Goal: Find specific page/section: Find specific page/section

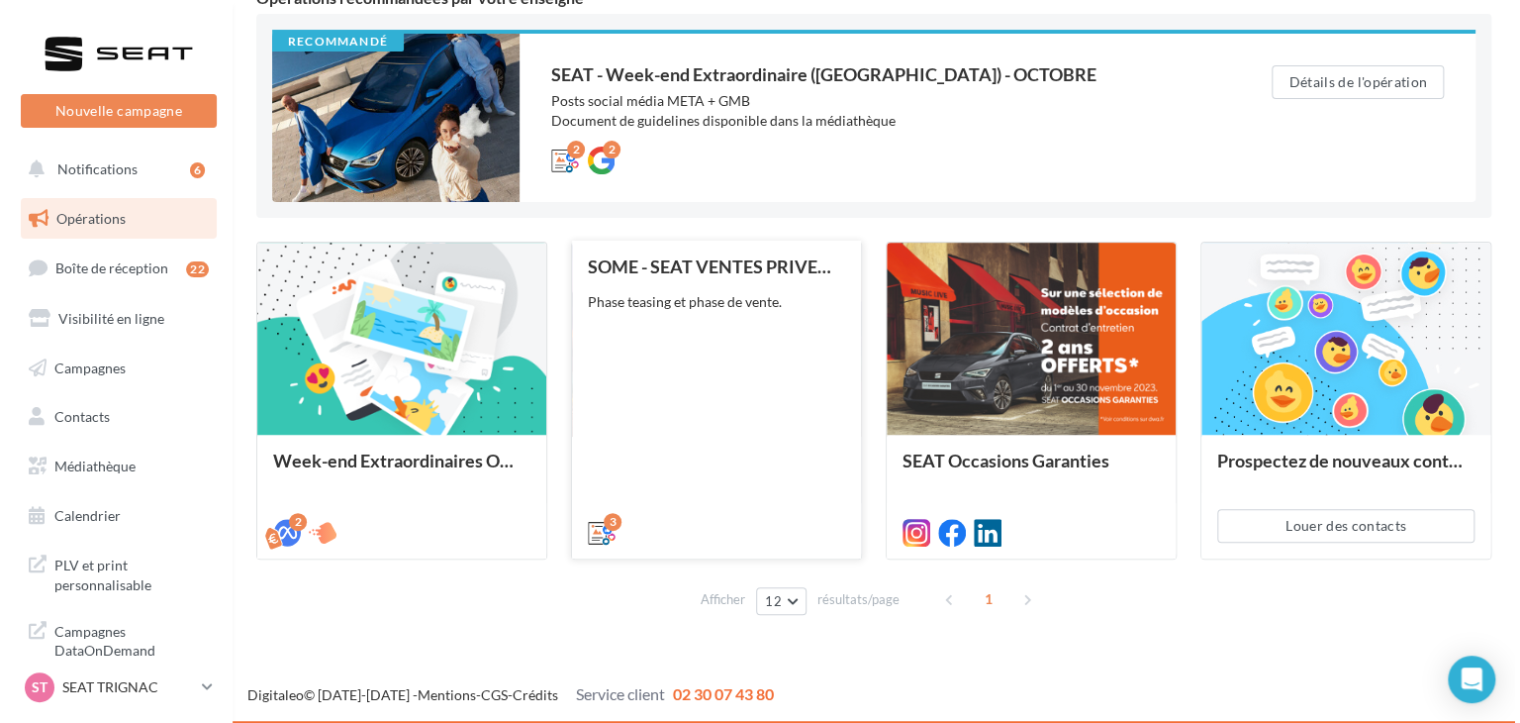
scroll to position [199, 0]
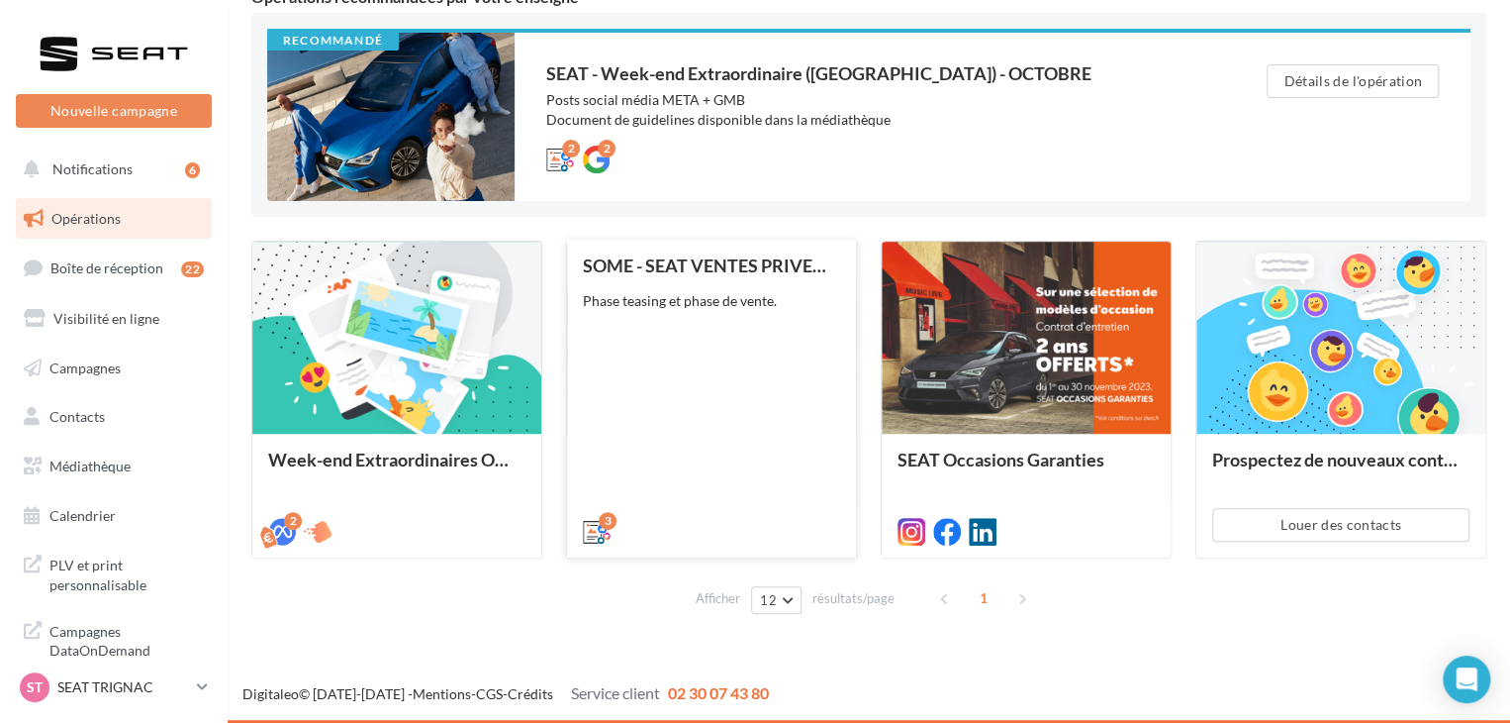
click at [756, 502] on div "3" at bounding box center [711, 529] width 289 height 55
click at [748, 502] on div "3" at bounding box center [711, 529] width 289 height 55
click at [785, 310] on div "Phase teasing et phase de vente." at bounding box center [711, 301] width 257 height 20
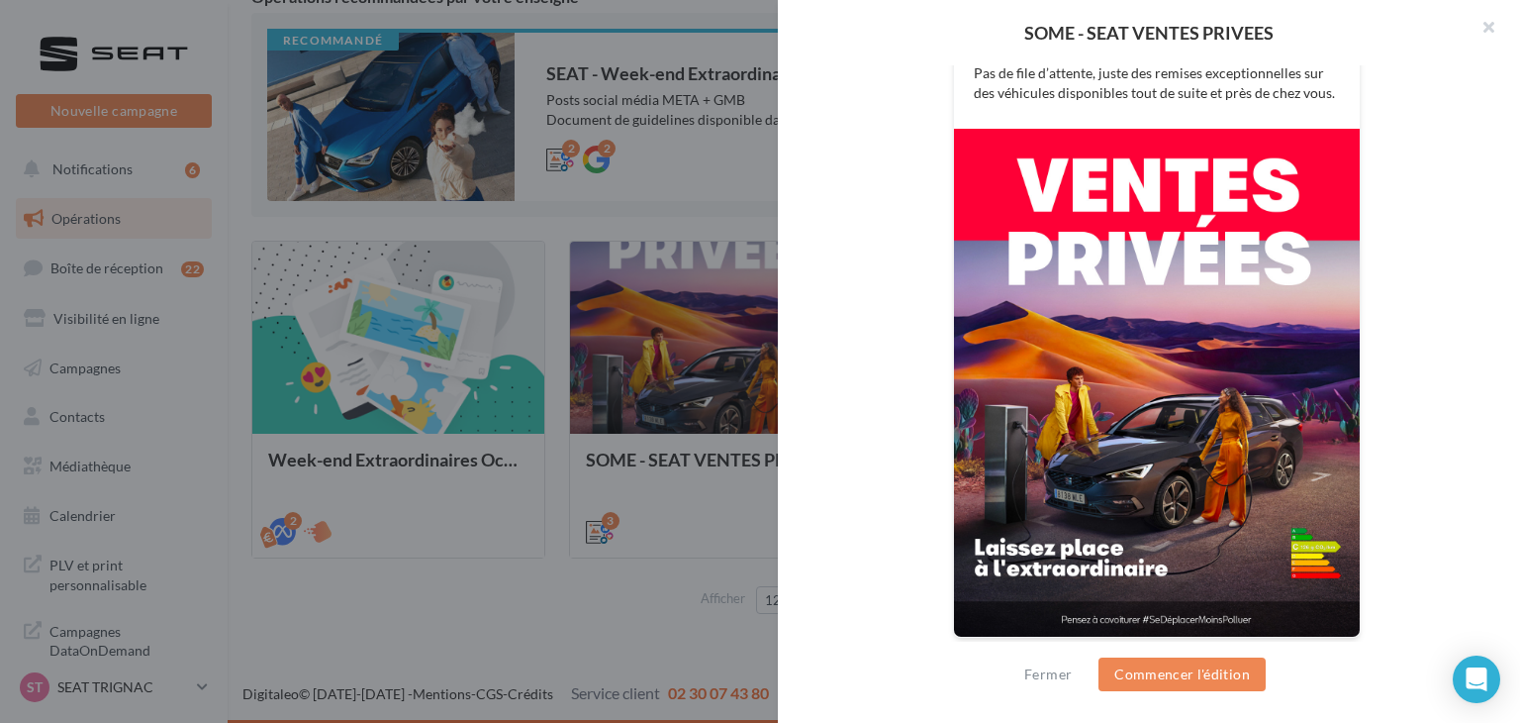
scroll to position [498, 0]
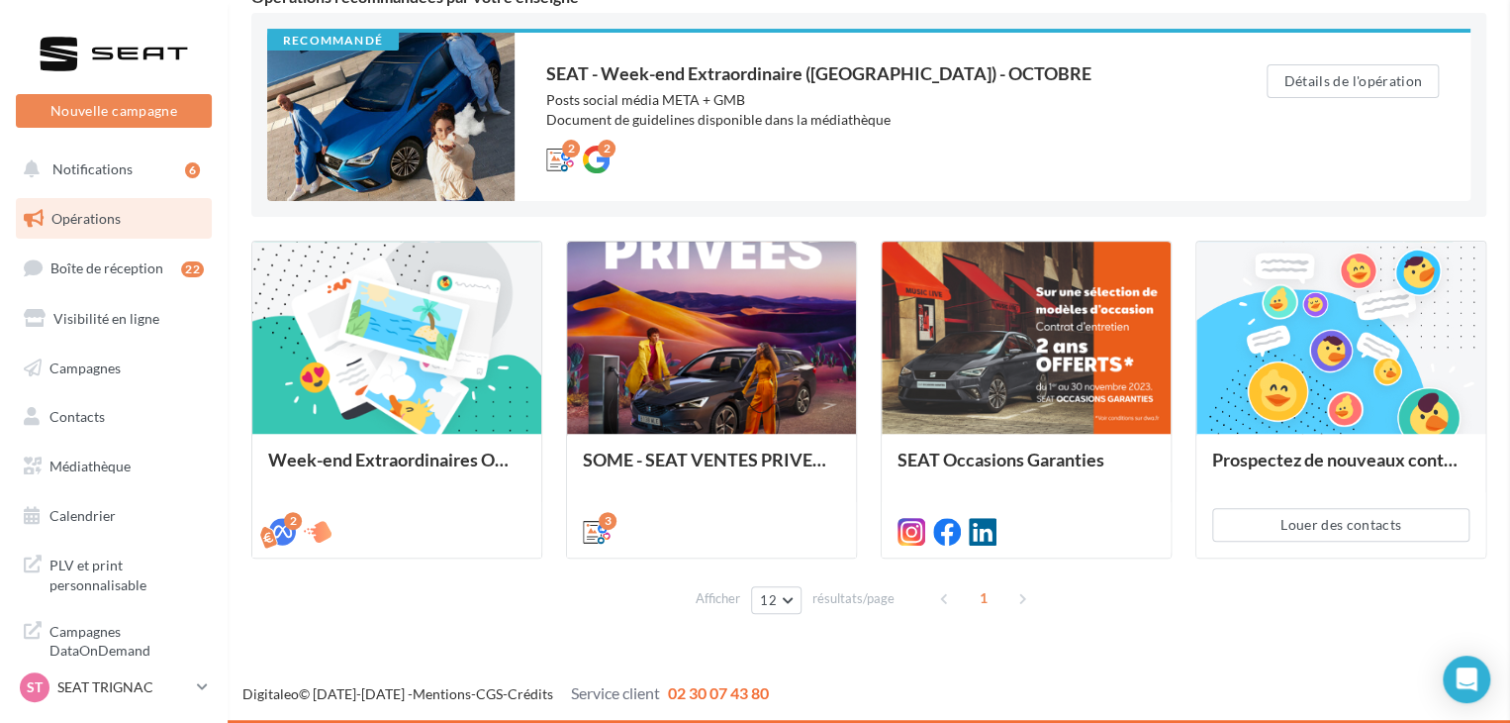
click at [809, 154] on div "2 2" at bounding box center [866, 157] width 641 height 24
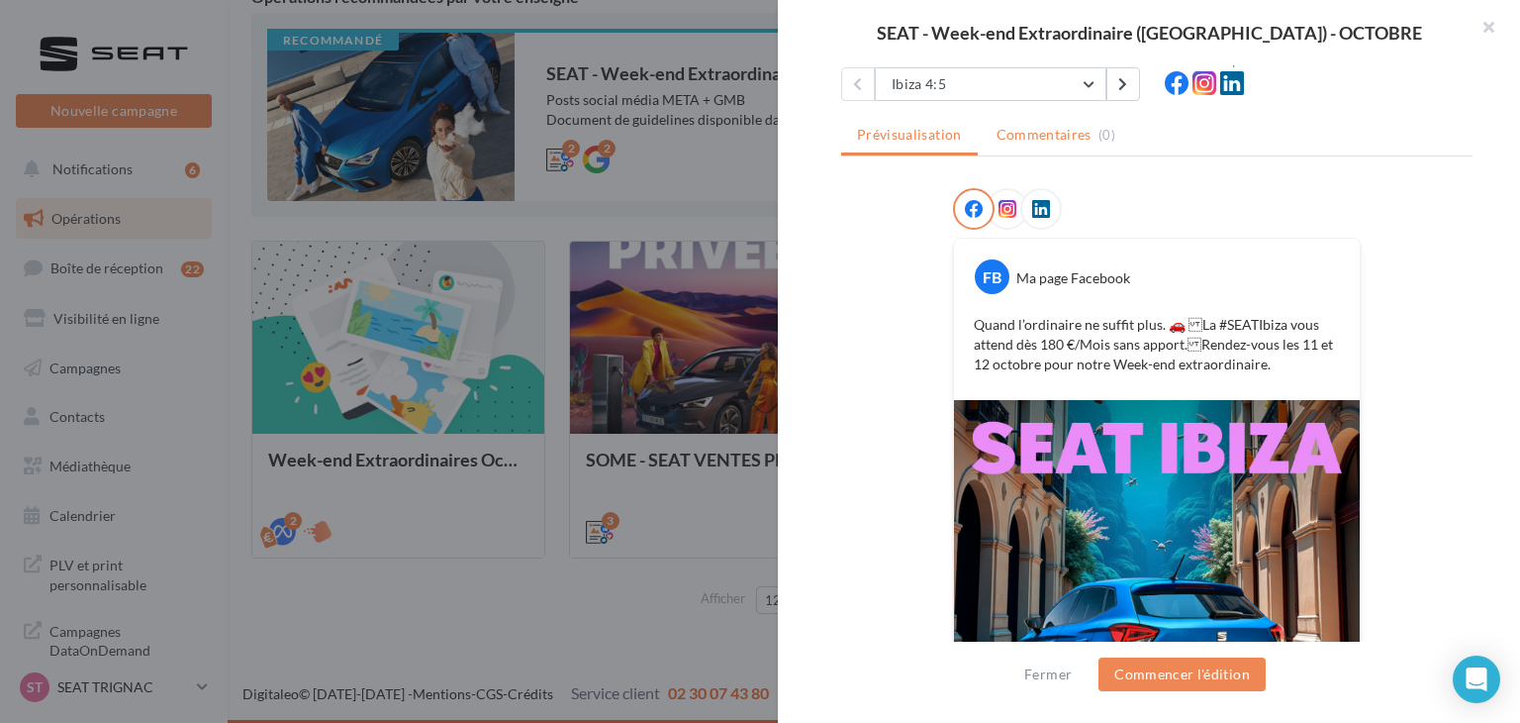
scroll to position [99, 0]
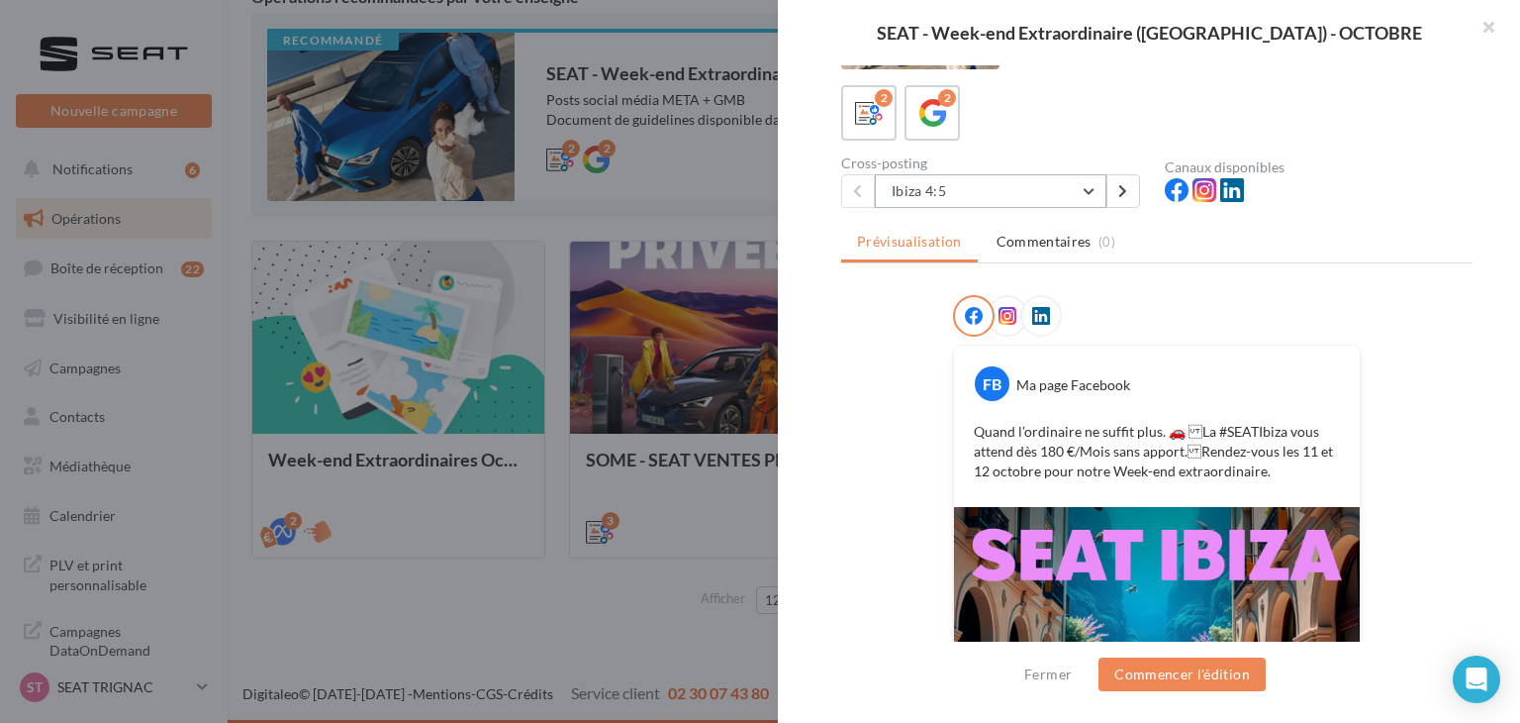
click at [1029, 199] on button "Ibiza 4:5" at bounding box center [991, 191] width 232 height 34
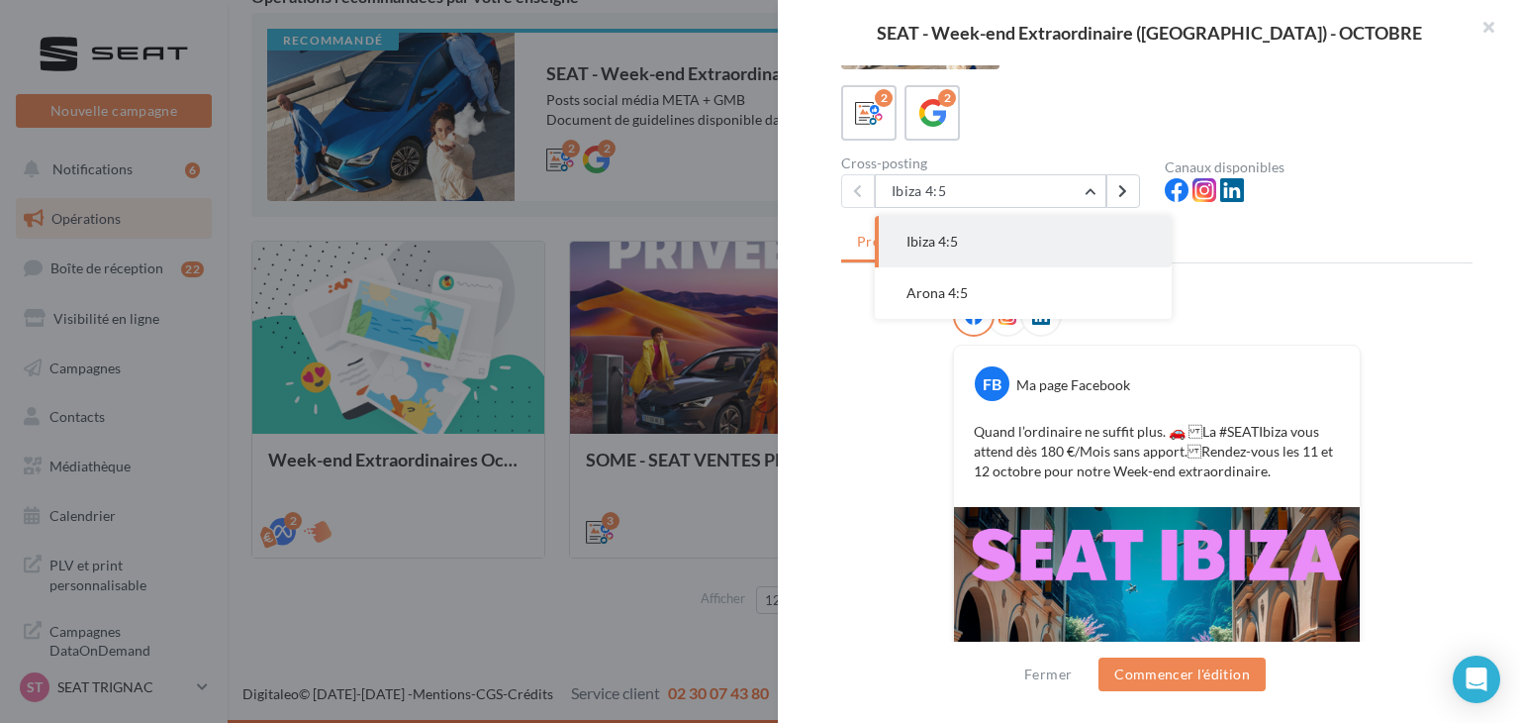
drag, startPoint x: 1263, startPoint y: 262, endPoint x: 1340, endPoint y: 305, distance: 88.2
click at [1267, 264] on div "Prévisualisation Commentaires (0) FB Ma page Facebook Quand l’ordinaire ne suff…" at bounding box center [1156, 393] width 631 height 338
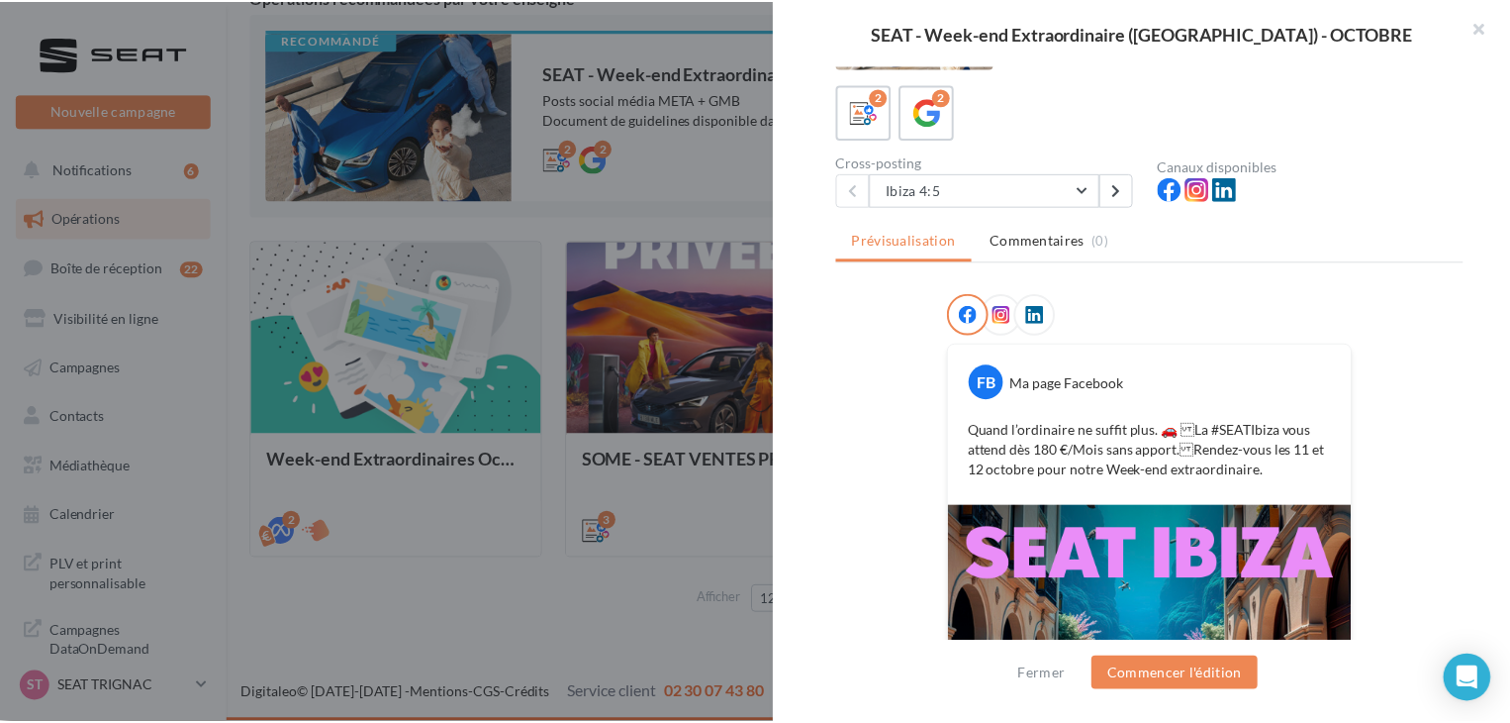
scroll to position [0, 0]
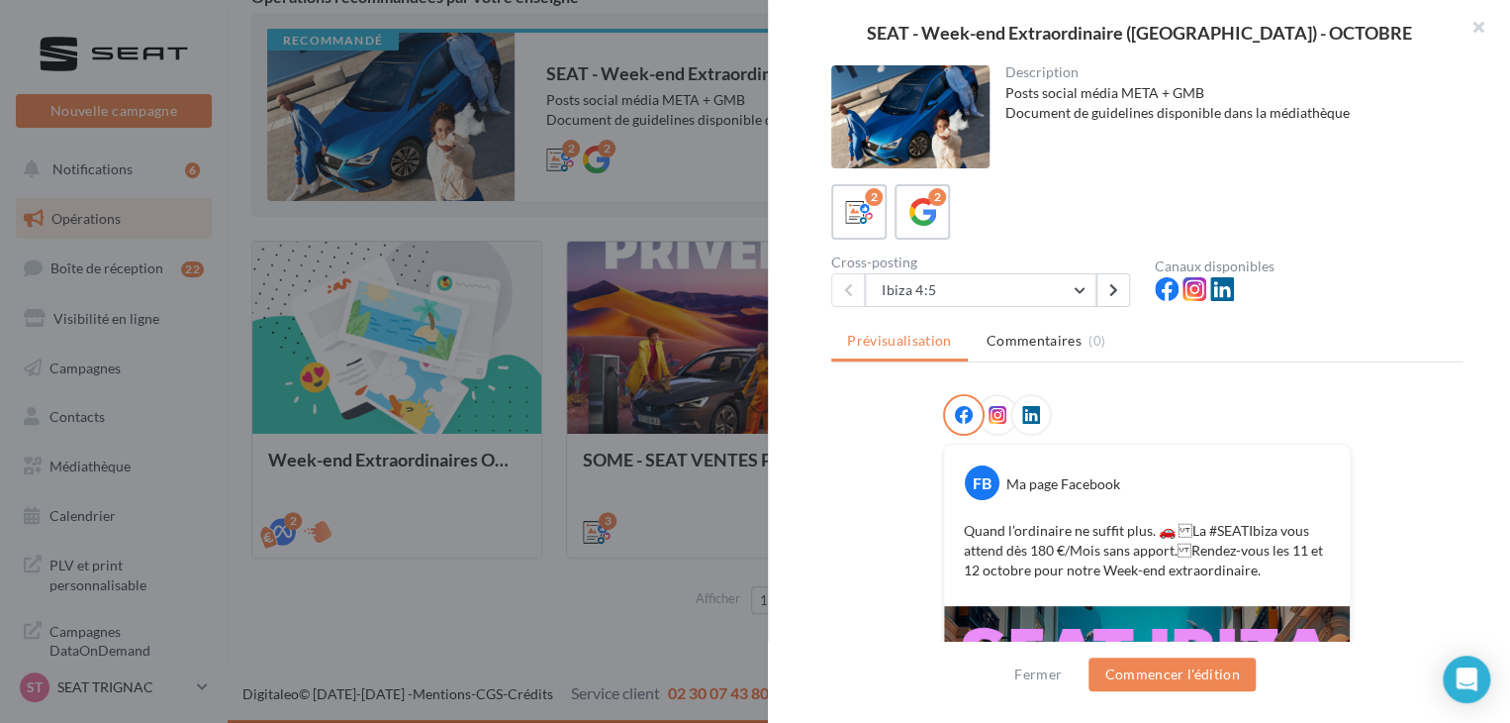
click at [251, 637] on div "SEAT - Week-end Extraordinaire ([GEOGRAPHIC_DATA]) - OCTOBRE Description Posts …" at bounding box center [868, 637] width 1235 height 0
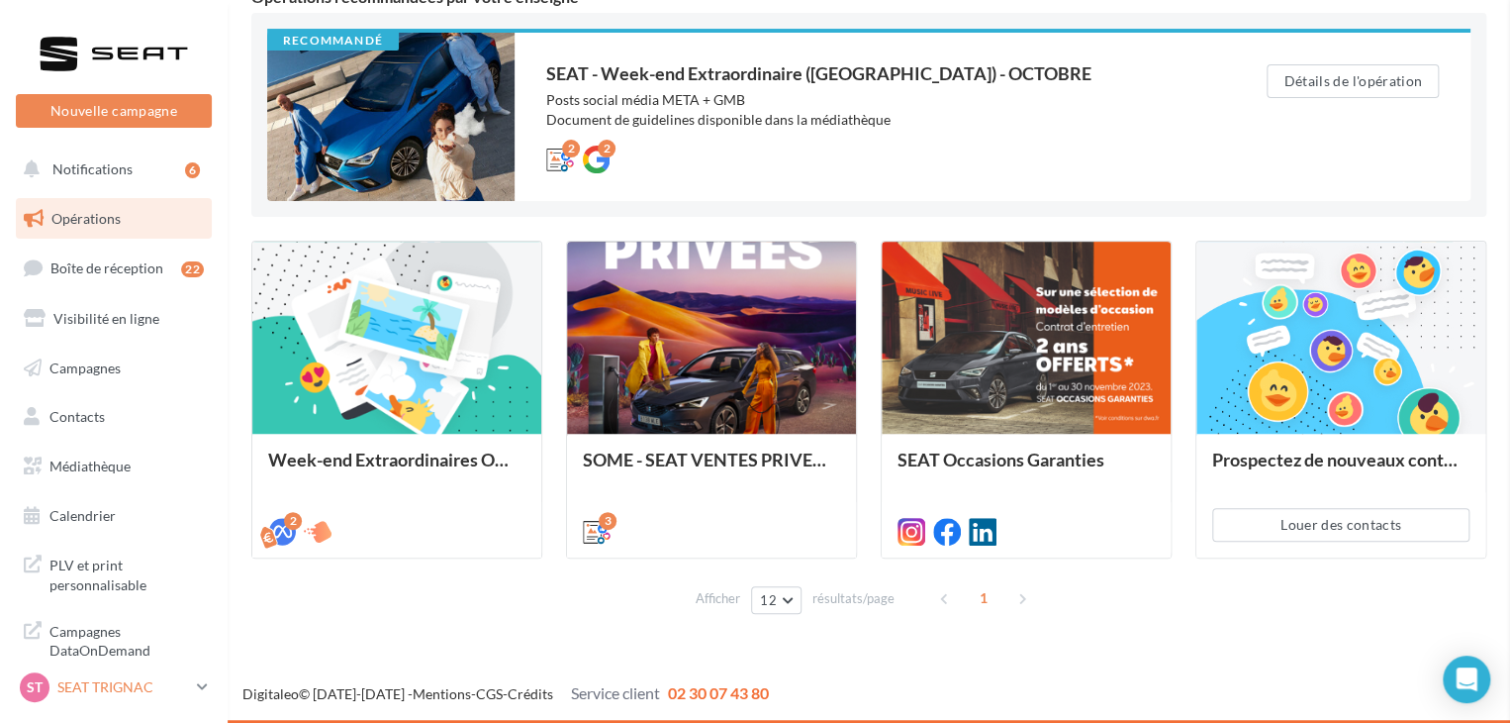
click at [206, 679] on icon at bounding box center [202, 686] width 11 height 17
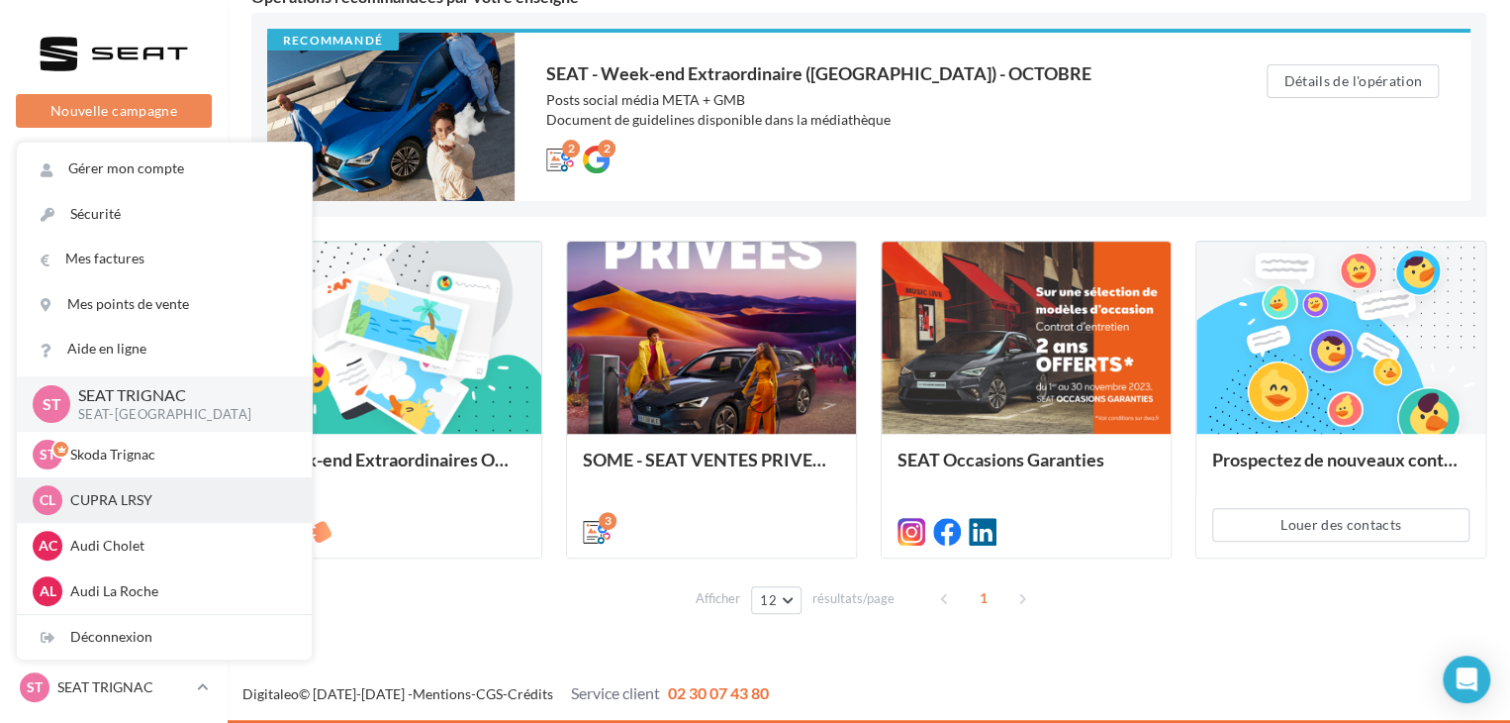
click at [148, 506] on p "CUPRA LRSY" at bounding box center [179, 500] width 218 height 20
